Goal: Use online tool/utility: Utilize a website feature to perform a specific function

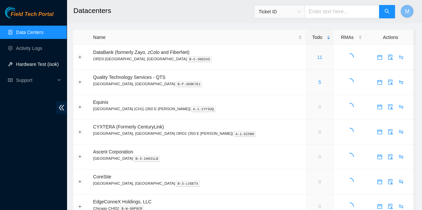
click at [36, 67] on link "Hardware Test (isok)" at bounding box center [37, 64] width 43 height 5
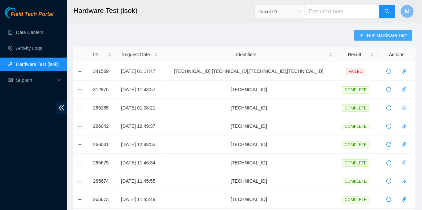
click at [380, 32] on span "Run Hardware Test" at bounding box center [387, 35] width 40 height 7
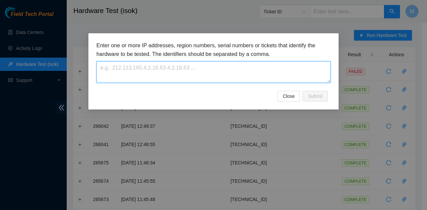
click at [221, 68] on textarea at bounding box center [213, 72] width 234 height 22
paste textarea "[TECHNICAL_ID]"
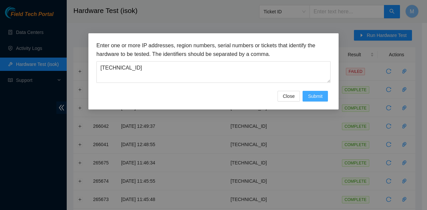
click at [324, 98] on button "Submit" at bounding box center [315, 96] width 25 height 11
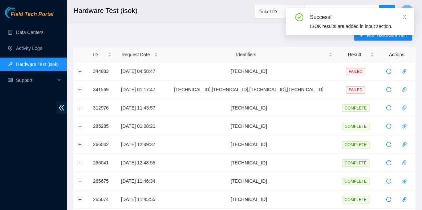
click at [405, 19] on icon "close" at bounding box center [404, 17] width 5 height 5
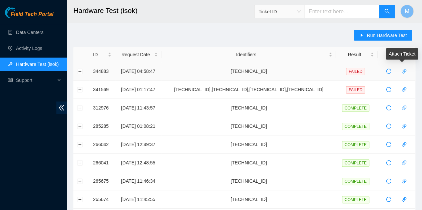
click at [403, 71] on icon "paper-clip" at bounding box center [404, 71] width 4 height 5
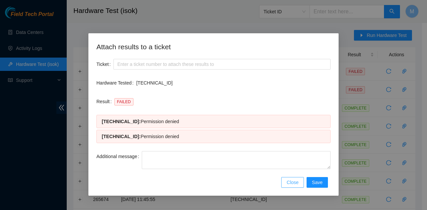
click at [299, 183] on span "Close" at bounding box center [293, 182] width 12 height 7
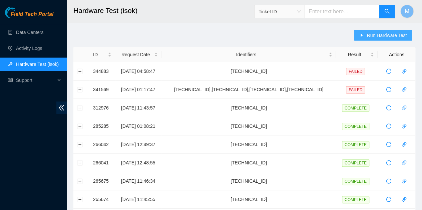
click at [380, 34] on span "Run Hardware Test" at bounding box center [387, 35] width 40 height 7
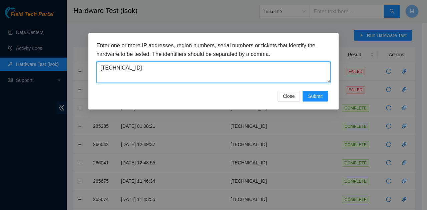
click at [284, 77] on textarea "[TECHNICAL_ID]" at bounding box center [213, 72] width 234 height 22
type textarea "2"
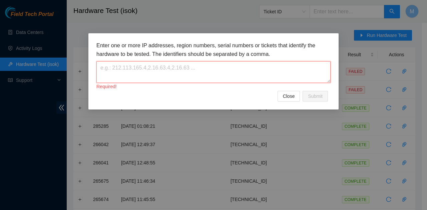
paste textarea "[TECHNICAL_ID]"
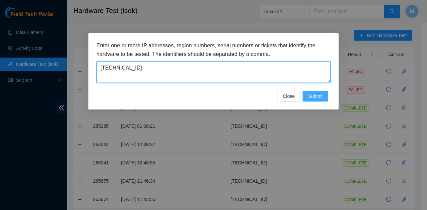
type textarea "[TECHNICAL_ID]"
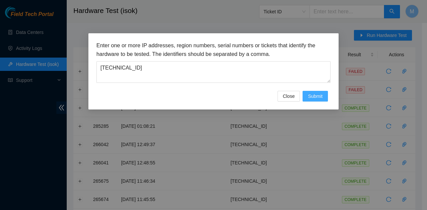
click at [324, 99] on button "Submit" at bounding box center [315, 96] width 25 height 11
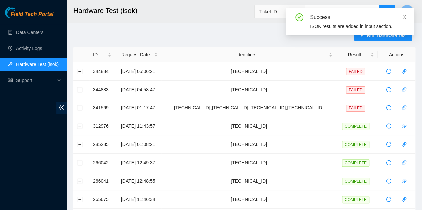
click at [405, 18] on icon "close" at bounding box center [404, 17] width 5 height 5
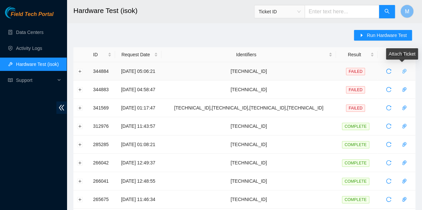
click at [402, 72] on icon "paper-clip" at bounding box center [404, 71] width 4 height 5
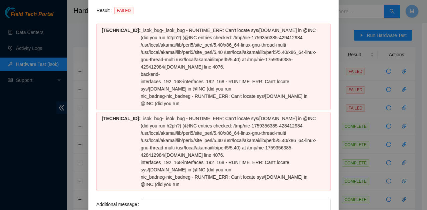
scroll to position [91, 0]
click at [345, 32] on div "Attach results to a ticket Ticket Hardware Tested [TECHNICAL_ID] Result FAILED …" at bounding box center [213, 105] width 427 height 210
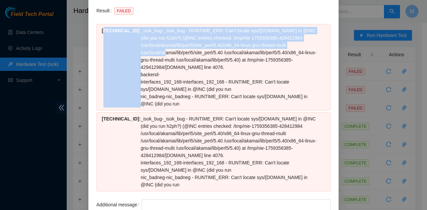
drag, startPoint x: 100, startPoint y: 30, endPoint x: 155, endPoint y: 53, distance: 59.5
click at [155, 53] on div "[TECHNICAL_ID] : _isok_bug - _isok_bug - RUNTIME_ERR: Can't locate sys/[DOMAIN_…" at bounding box center [213, 67] width 234 height 87
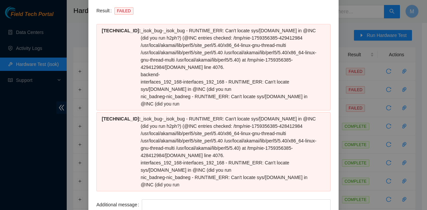
click at [143, 66] on span "_isok_bug - RUNTIME_ERR: Can't locate sys/[DOMAIN_NAME] in @INC (did you run h2…" at bounding box center [229, 49] width 176 height 42
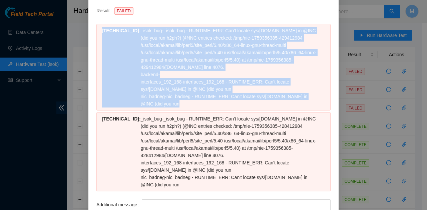
drag, startPoint x: 99, startPoint y: 30, endPoint x: 257, endPoint y: 104, distance: 174.4
click at [257, 104] on div "[TECHNICAL_ID] : _isok_bug - _isok_bug - RUNTIME_ERR: Can't locate sys/[DOMAIN_…" at bounding box center [213, 67] width 234 height 87
copy div "[TECHNICAL_ID] : _isok_bug - _isok_bug - RUNTIME_ERR: Can't locate sys/[DOMAIN_…"
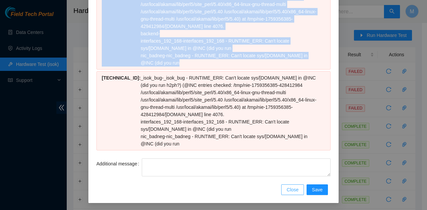
click at [284, 188] on button "Close" at bounding box center [292, 190] width 23 height 11
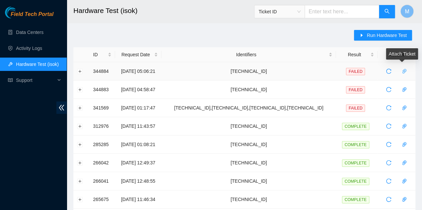
click at [405, 70] on icon "paper-clip" at bounding box center [404, 71] width 5 height 5
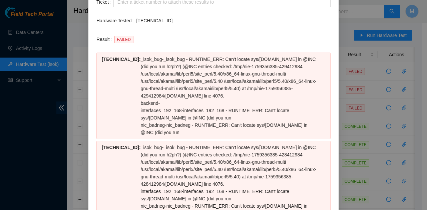
scroll to position [0, 0]
